Goal: Task Accomplishment & Management: Manage account settings

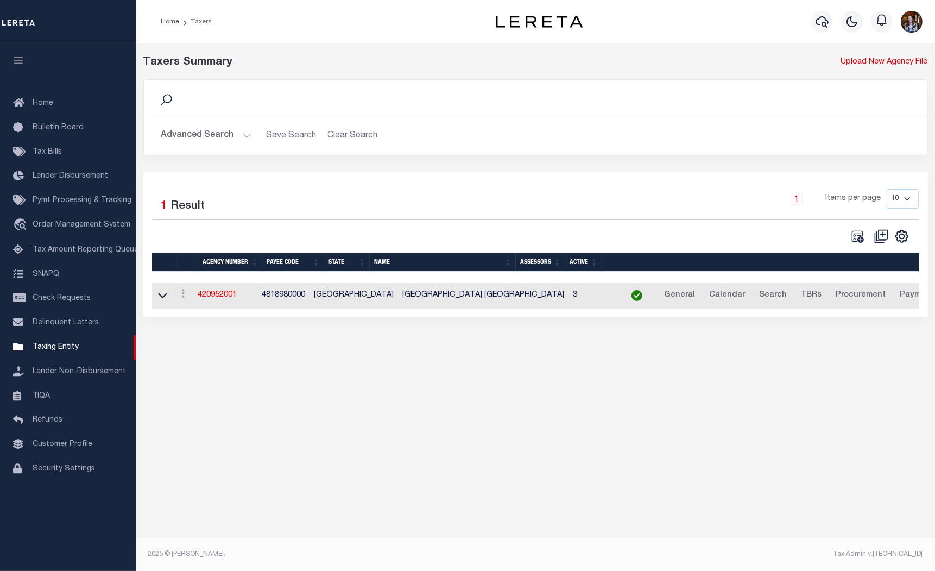
click at [189, 135] on button "Advanced Search" at bounding box center [206, 135] width 90 height 21
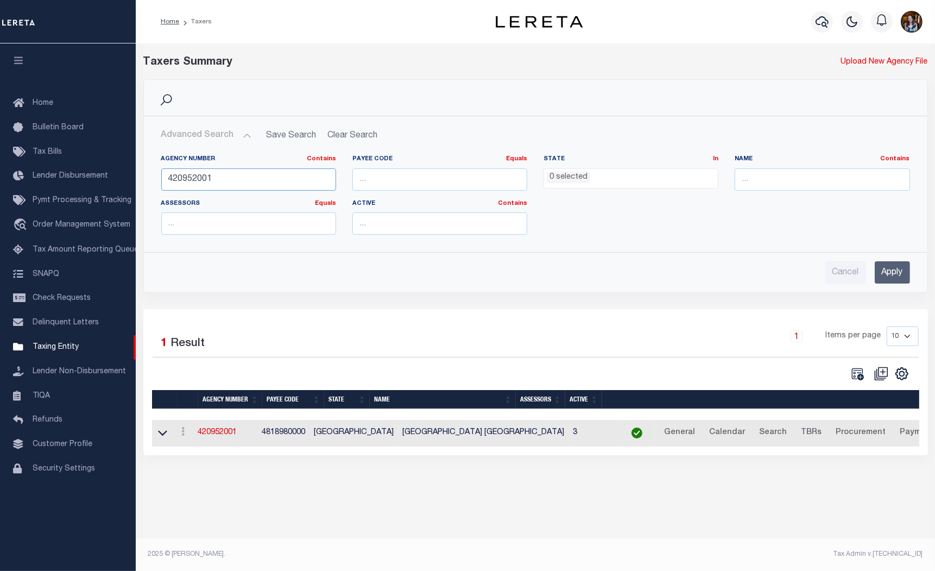
click at [197, 184] on input "420952001" at bounding box center [248, 179] width 175 height 22
type input "300050000"
click at [905, 280] on input "Apply" at bounding box center [892, 272] width 35 height 22
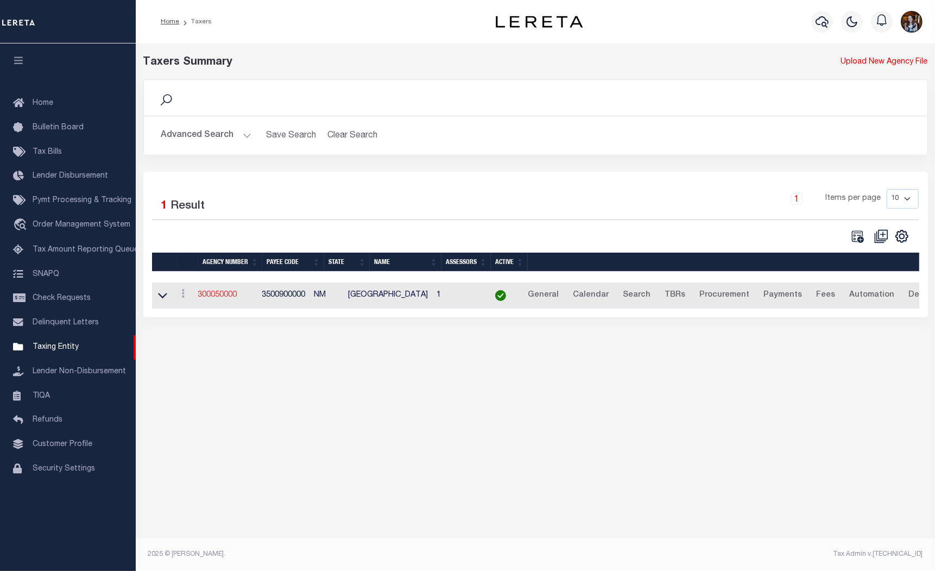
click at [231, 298] on link "300050000" at bounding box center [217, 295] width 39 height 8
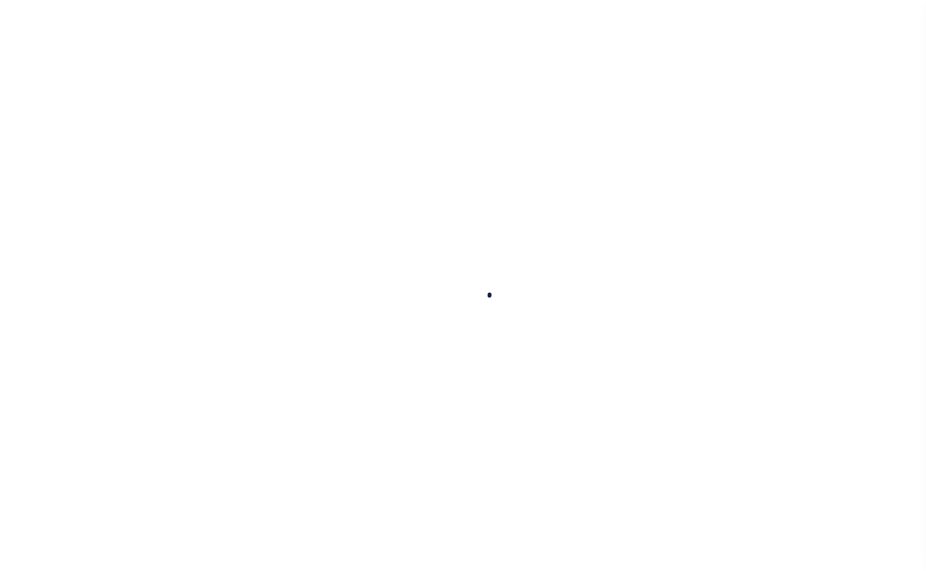
select select
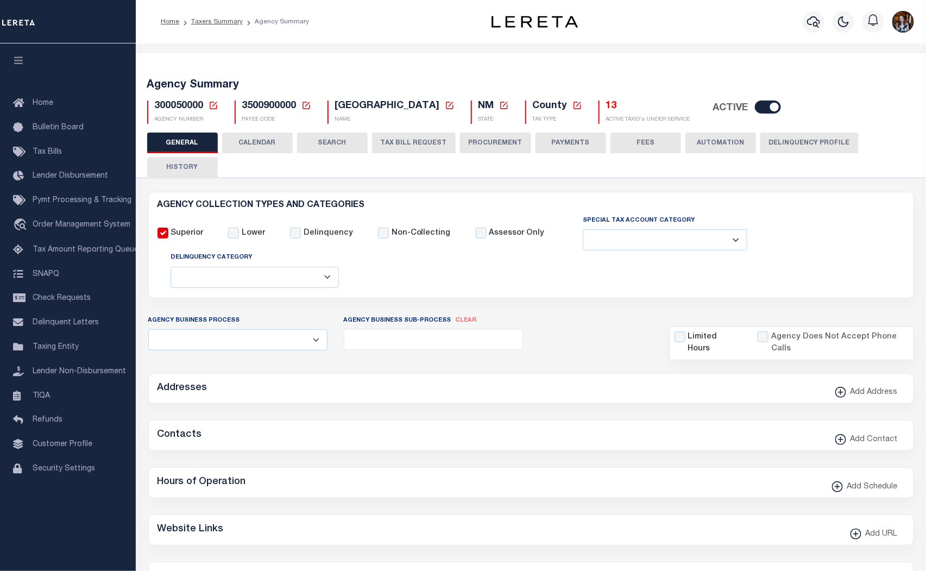
checkbox input "false"
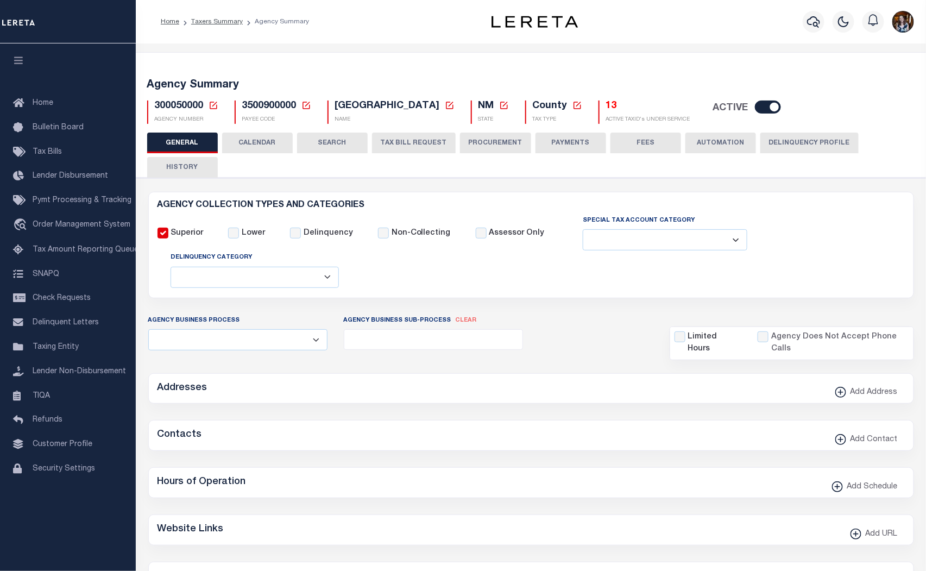
type input "3500900000"
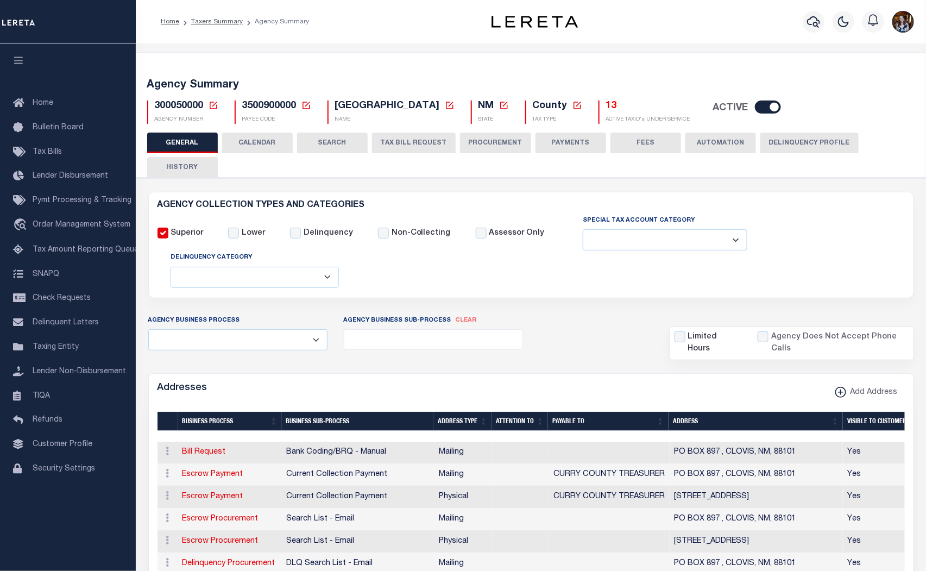
click at [416, 140] on button "TAX BILL REQUEST" at bounding box center [414, 143] width 84 height 21
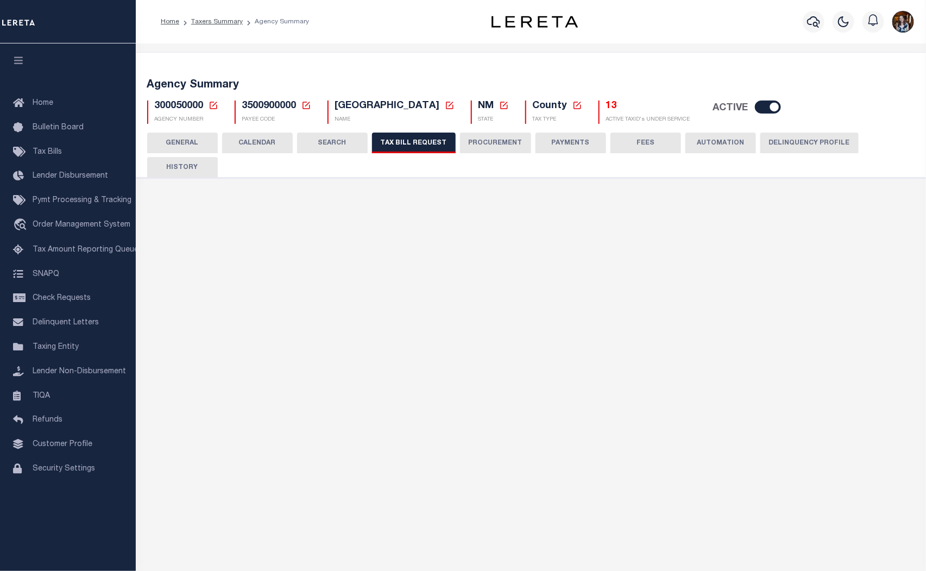
select select "29"
checkbox input "false"
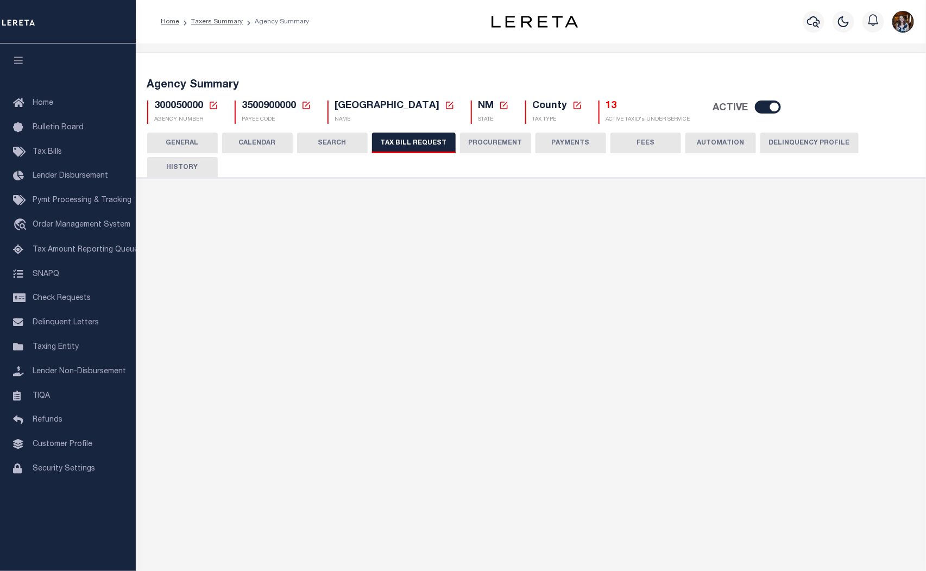
select select "22"
select select "false"
select select "15"
select select
select select "7803021030"
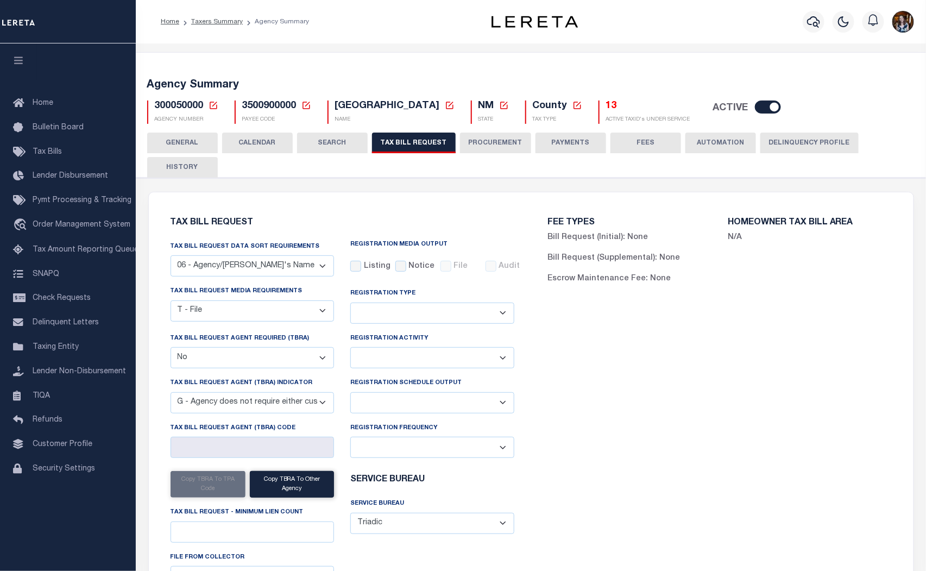
click at [482, 404] on select "Delta File Full File" at bounding box center [432, 402] width 164 height 21
click at [350, 393] on select "Delta File Full File" at bounding box center [432, 402] width 164 height 21
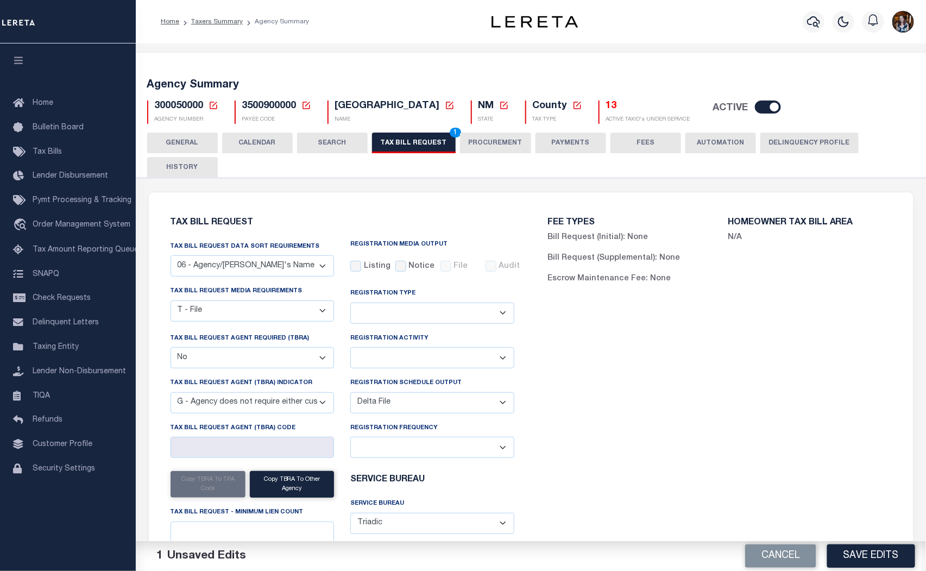
click at [431, 410] on select "Delta File Full File" at bounding box center [432, 402] width 164 height 21
select select "1"
click at [350, 393] on select "Delta File Full File" at bounding box center [432, 402] width 164 height 21
drag, startPoint x: 572, startPoint y: 451, endPoint x: 562, endPoint y: 446, distance: 10.9
click at [572, 451] on div "FEE TYPES Bill Request (Initial): None Bill Request (Supplemental): None Escrow…" at bounding box center [720, 413] width 378 height 417
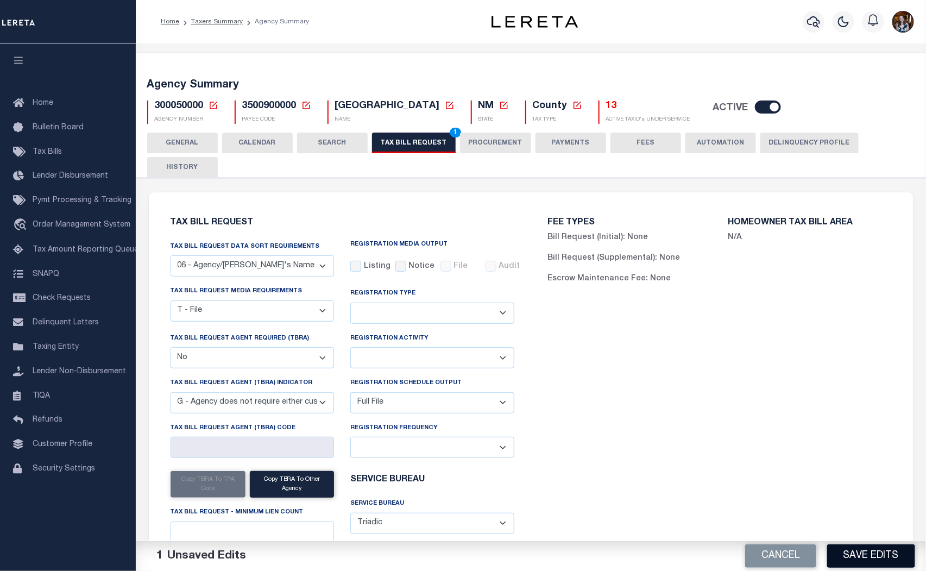
click at [846, 555] on button "Save Edits" at bounding box center [871, 555] width 88 height 23
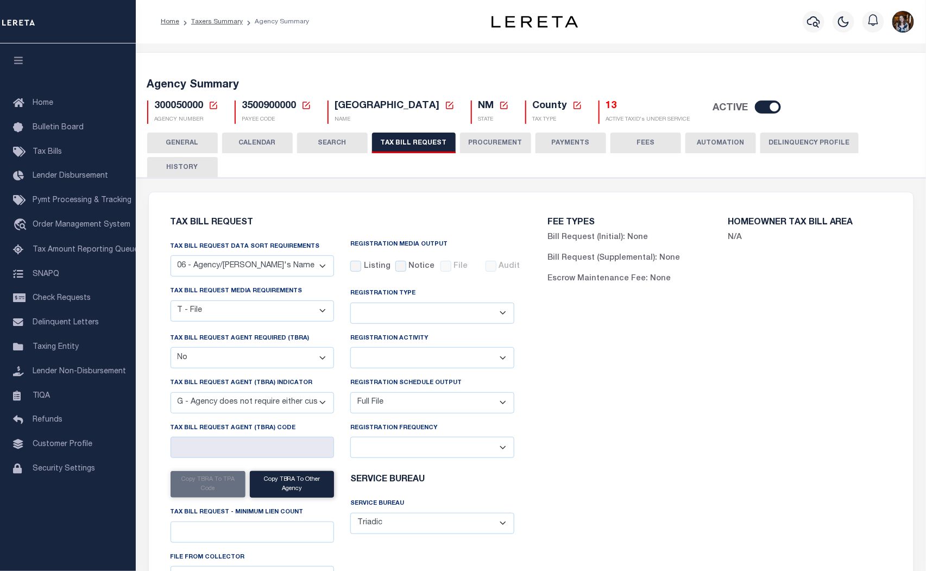
click at [212, 109] on icon at bounding box center [214, 105] width 10 height 10
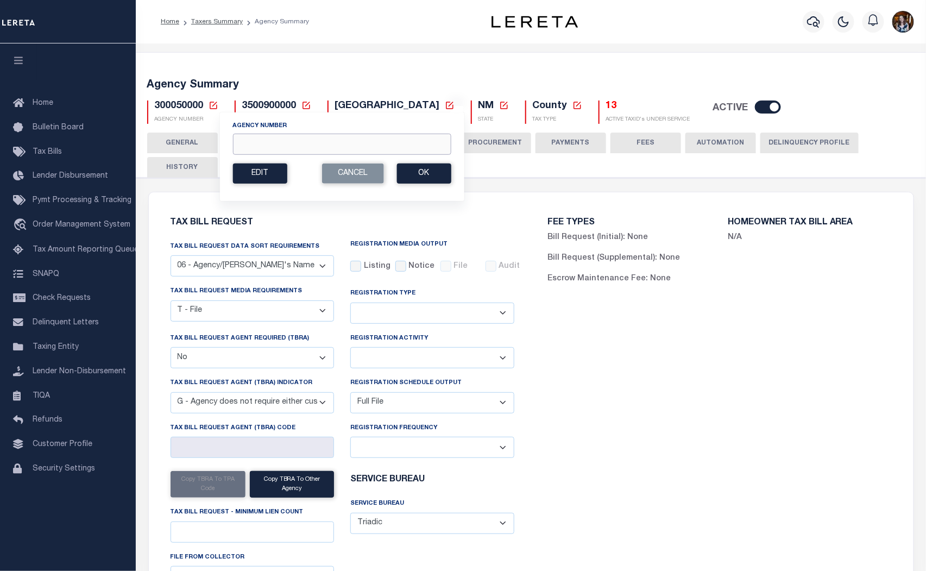
click at [256, 144] on input "Agency Number" at bounding box center [341, 144] width 218 height 21
type input "300150000"
click at [417, 179] on button "Ok" at bounding box center [424, 173] width 54 height 20
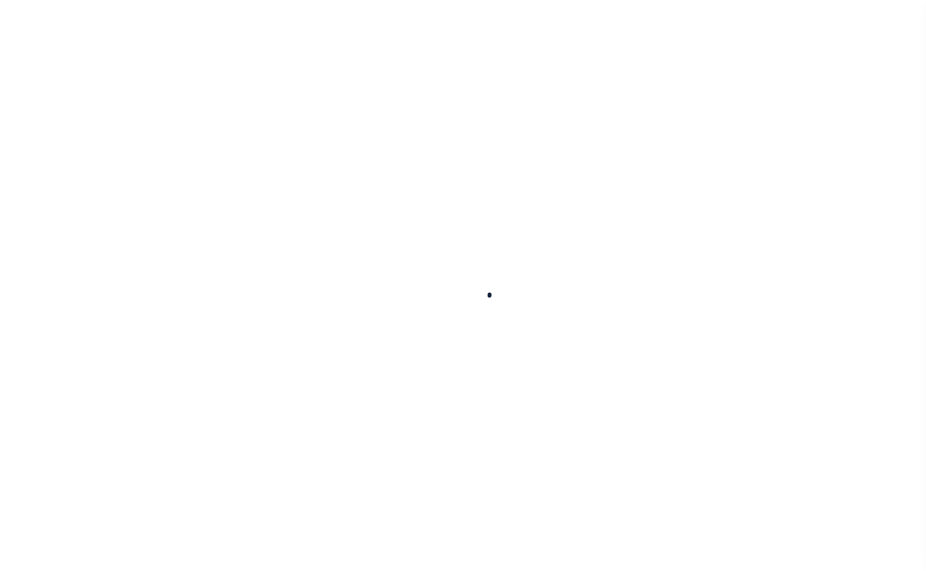
select select
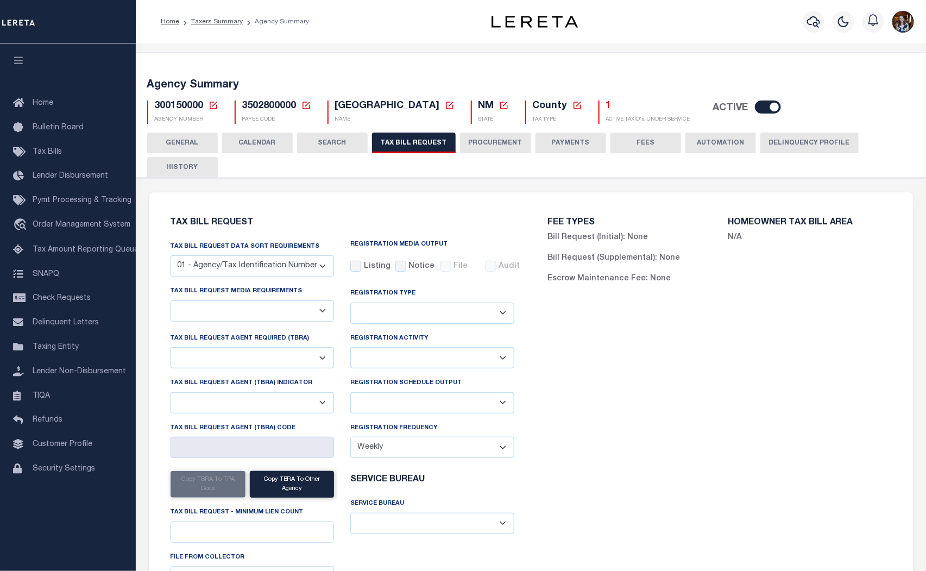
select select "27"
checkbox input "false"
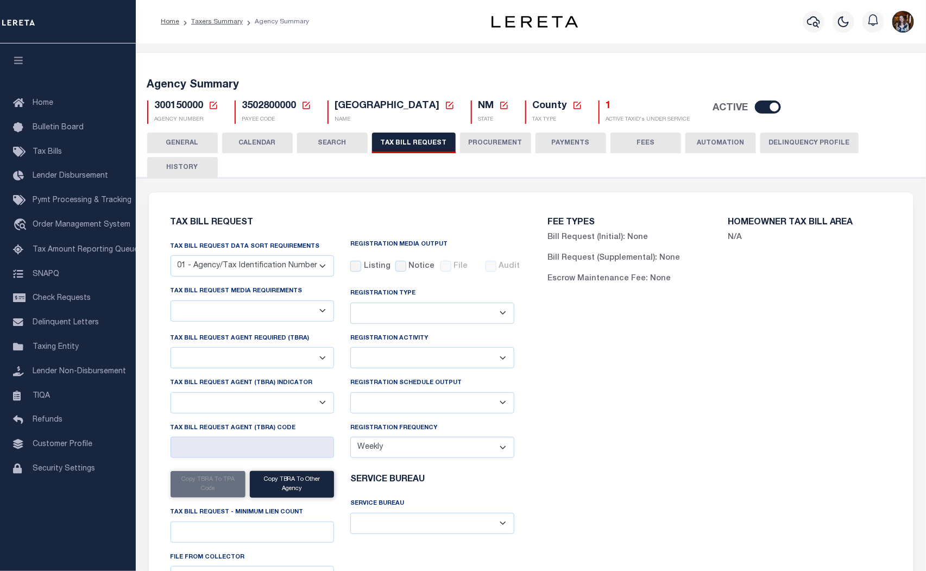
select select "20"
select select "false"
select select
drag, startPoint x: 210, startPoint y: 108, endPoint x: 282, endPoint y: 236, distance: 147.4
click at [210, 108] on icon at bounding box center [214, 105] width 10 height 10
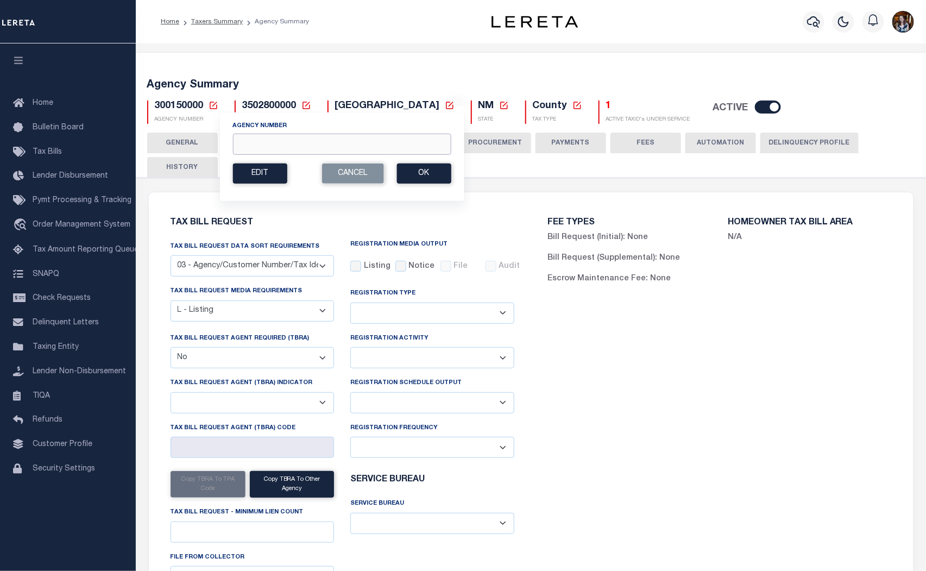
click at [319, 144] on input "Agency Number" at bounding box center [341, 144] width 218 height 21
type input "300160000"
click at [408, 173] on button "Ok" at bounding box center [424, 173] width 54 height 20
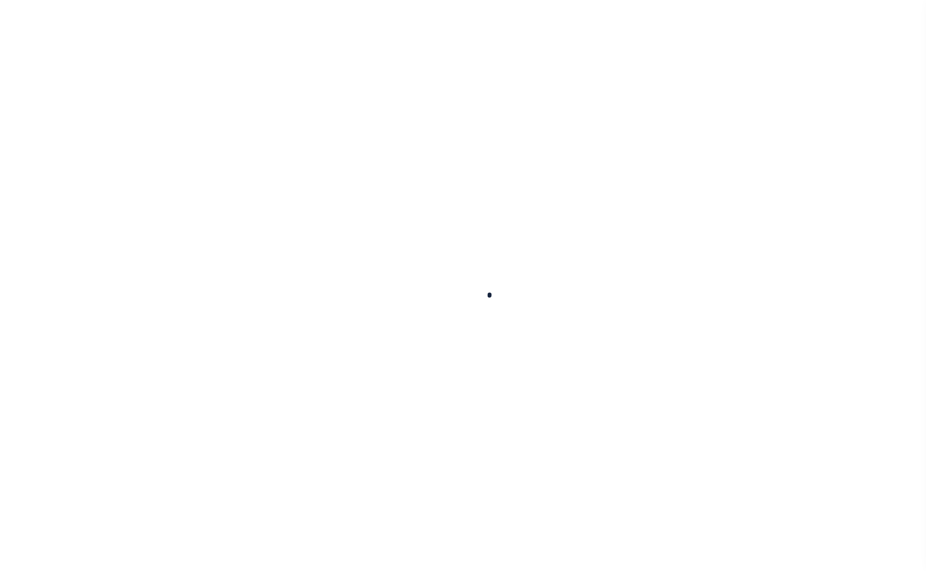
select select
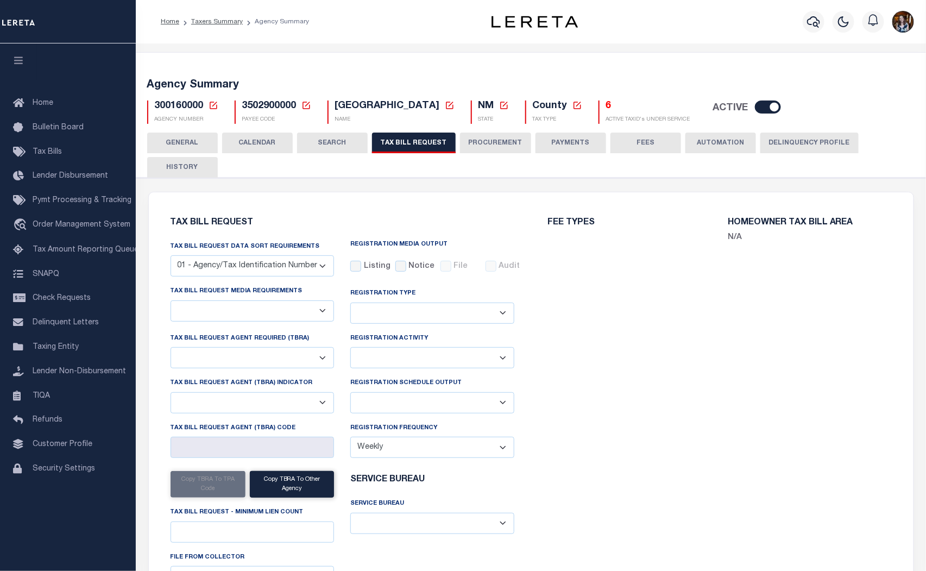
select select "29"
checkbox input "false"
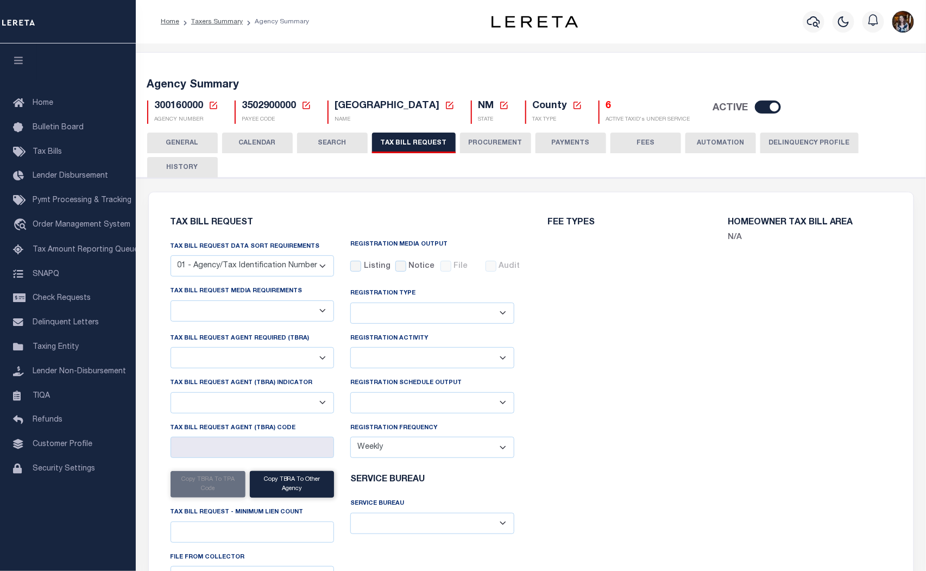
select select "22"
select select "false"
select select "15"
select select
type input "25"
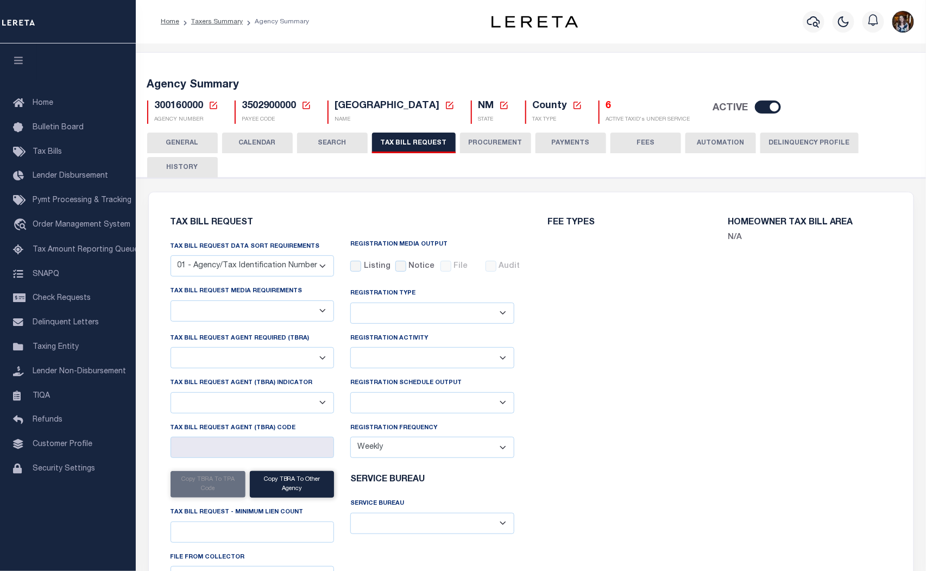
select select "7803021030"
select select "1"
click at [493, 398] on select "Delta File Full File" at bounding box center [432, 402] width 164 height 21
select select "1"
click at [350, 393] on select "Delta File Full File" at bounding box center [432, 402] width 164 height 21
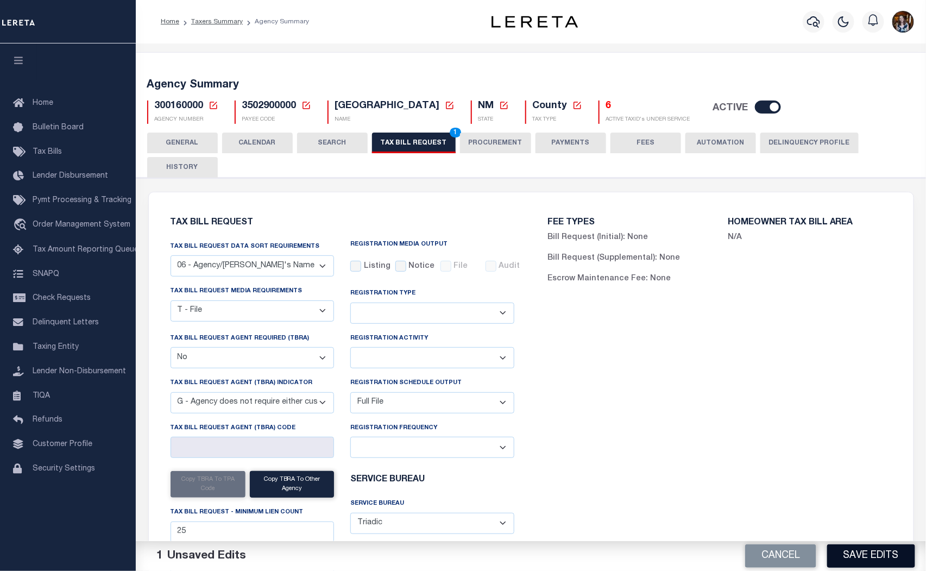
click at [901, 563] on button "Save Edits" at bounding box center [871, 555] width 88 height 23
click at [350, 144] on button "SEARCH" at bounding box center [332, 143] width 71 height 21
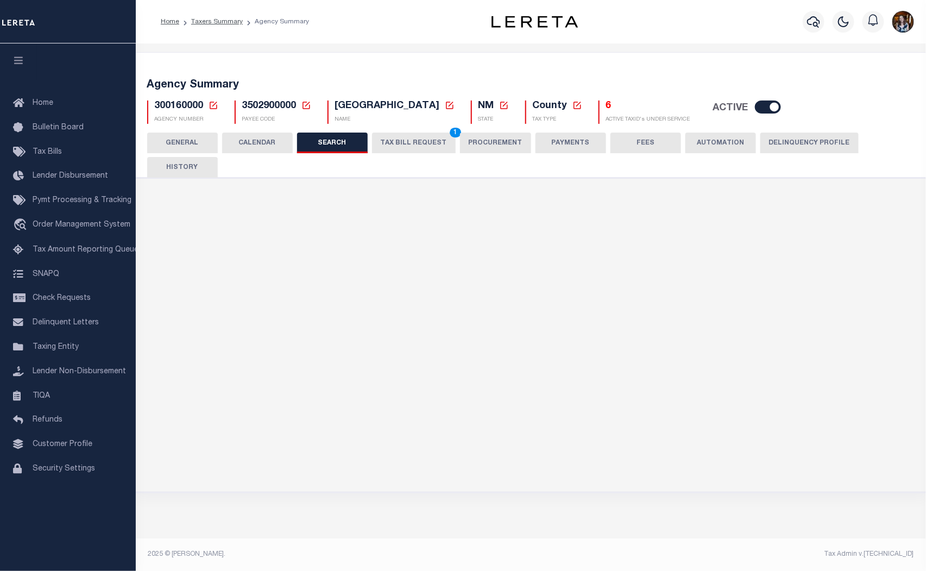
checkbox input "false"
type input "2500"
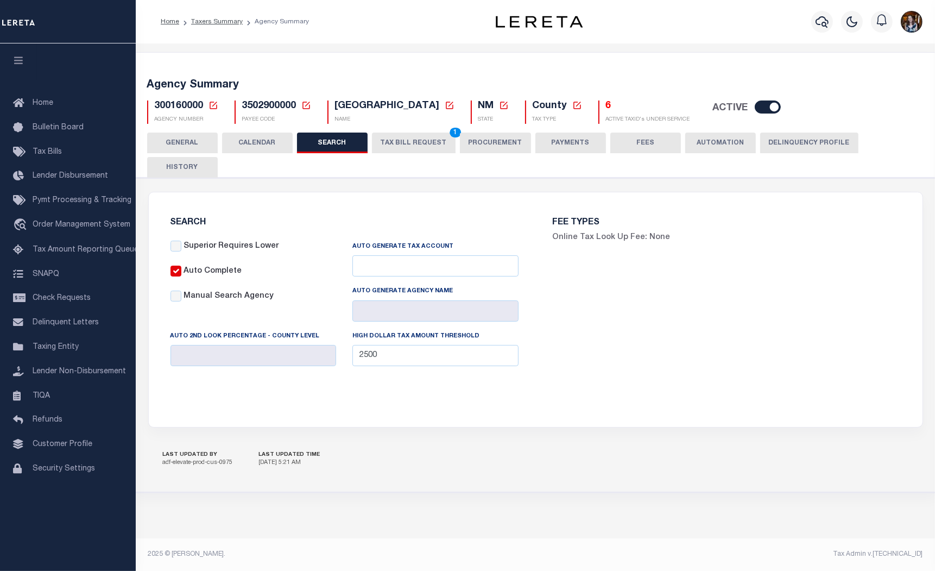
click at [393, 147] on button "TAX BILL REQUEST 1" at bounding box center [414, 143] width 84 height 21
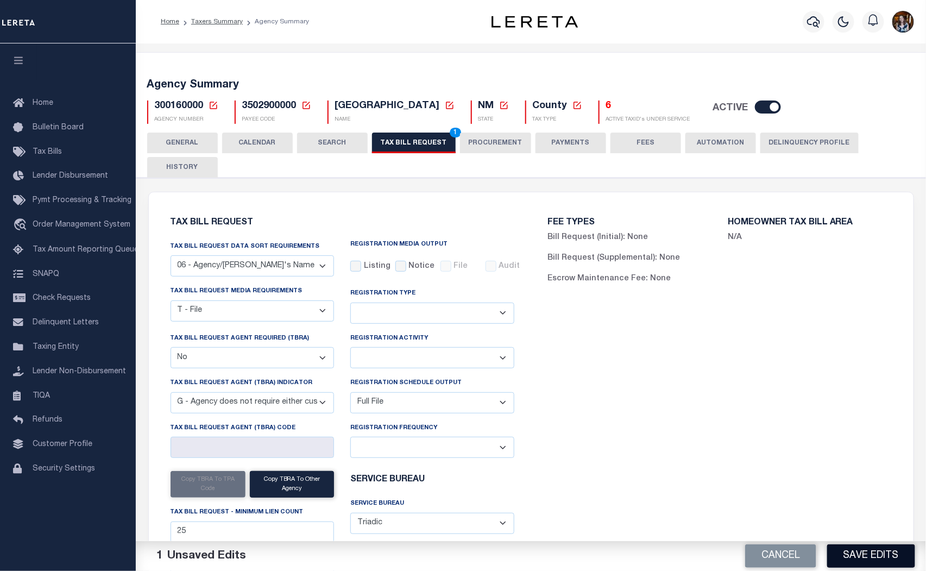
click at [870, 552] on button "Save Edits" at bounding box center [871, 555] width 88 height 23
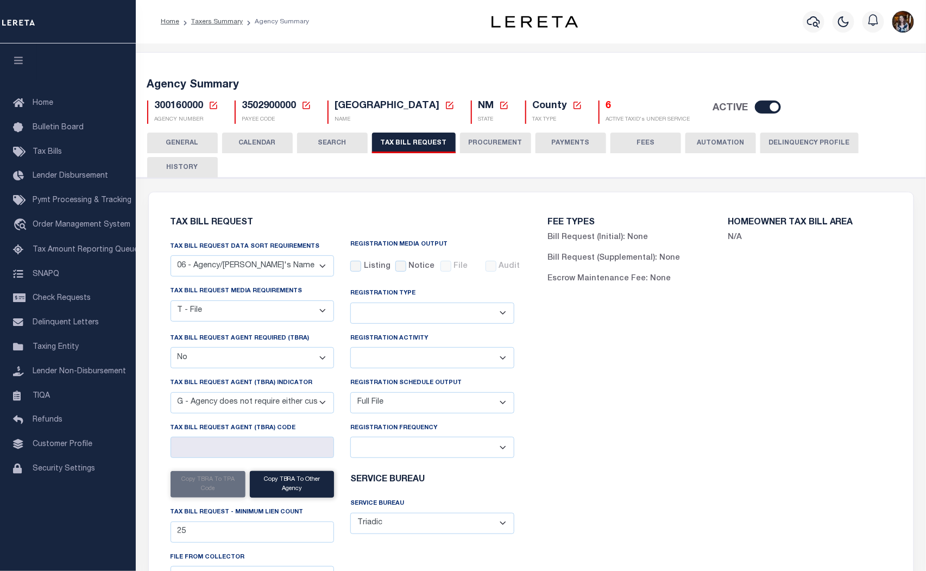
click at [174, 26] on li "Home" at bounding box center [170, 22] width 18 height 10
click at [198, 22] on link "Taxers Summary" at bounding box center [217, 21] width 52 height 7
